Goal: Task Accomplishment & Management: Manage account settings

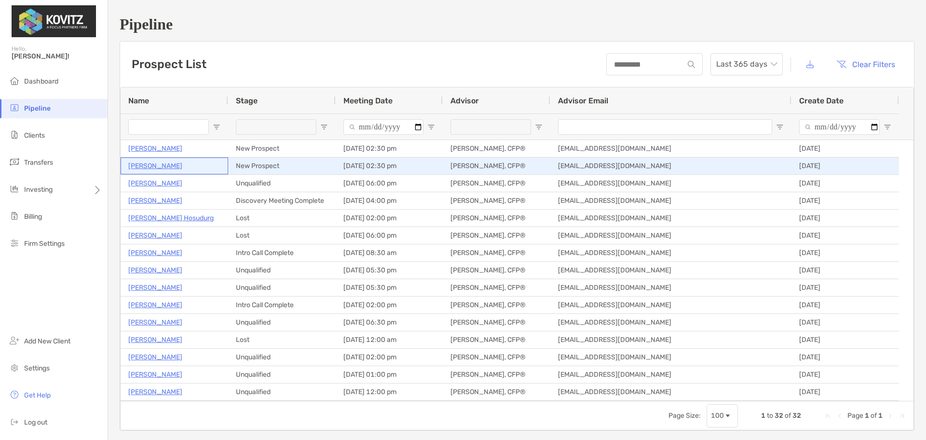
click at [157, 162] on p "[PERSON_NAME]" at bounding box center [155, 166] width 54 height 12
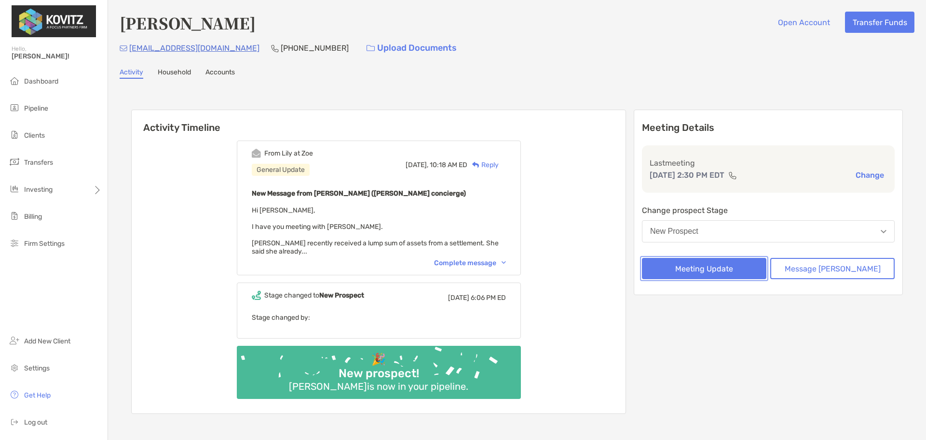
click at [743, 268] on button "Meeting Update" at bounding box center [704, 268] width 124 height 21
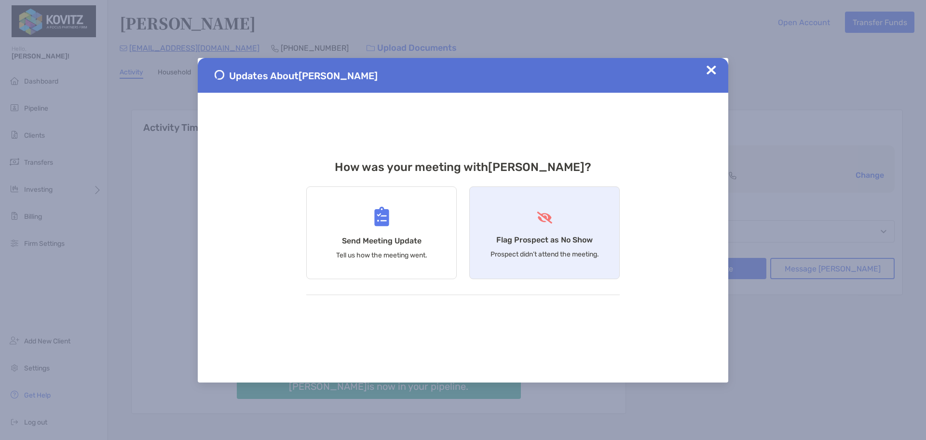
click at [564, 232] on div "Flag Prospect as No Show Prospect didn’t attend the meeting." at bounding box center [544, 232] width 151 height 93
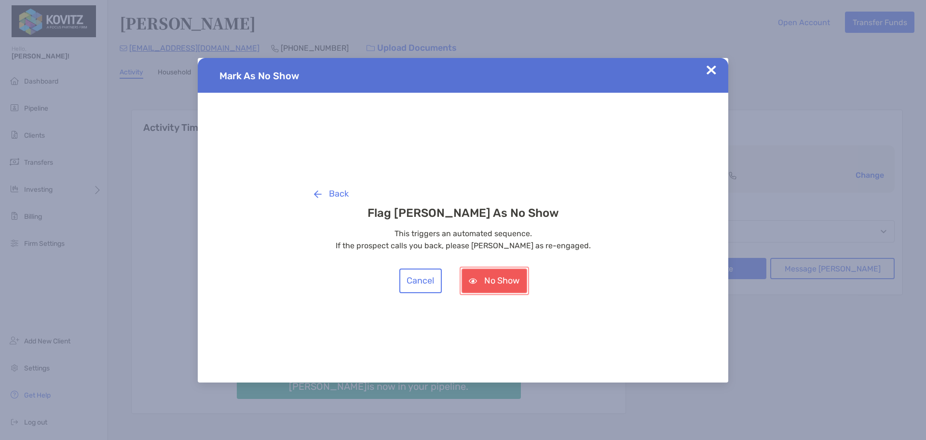
click at [498, 282] on button "No Show" at bounding box center [495, 280] width 66 height 25
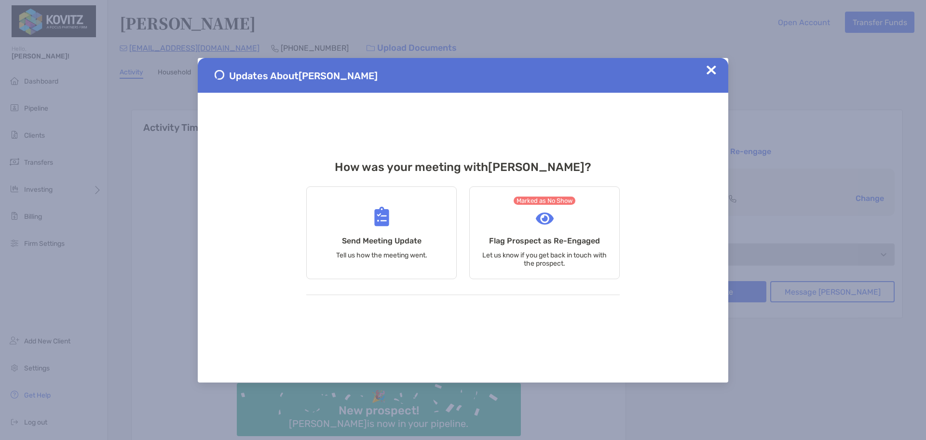
click at [710, 70] on img at bounding box center [712, 70] width 10 height 10
